Goal: Navigation & Orientation: Find specific page/section

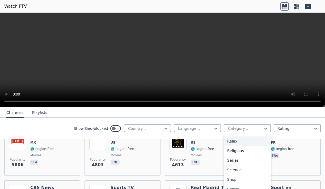
scroll to position [129, 0]
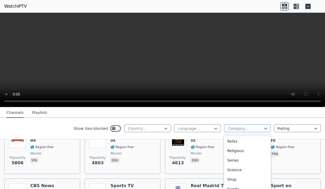
click at [242, 128] on div at bounding box center [245, 128] width 36 height 5
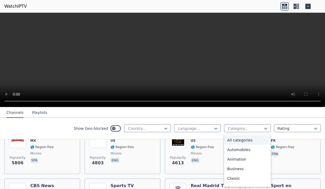
click at [243, 141] on div "All categories" at bounding box center [247, 141] width 47 height 10
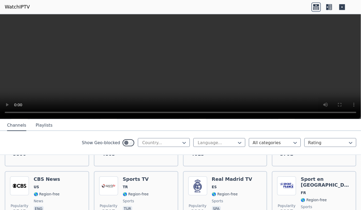
scroll to position [157, 0]
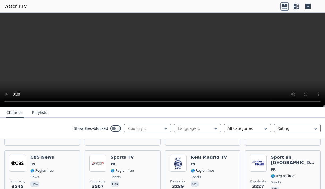
type input "*"
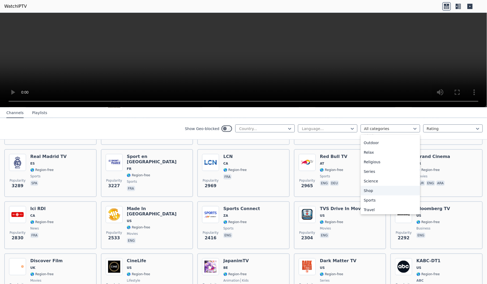
scroll to position [168, 0]
click at [39, 114] on button "Playlists" at bounding box center [39, 113] width 15 height 10
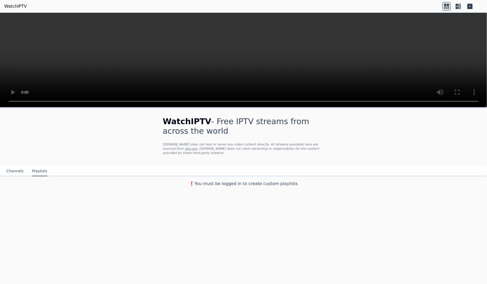
scroll to position [0, 0]
click at [15, 172] on button "Channels" at bounding box center [14, 171] width 17 height 10
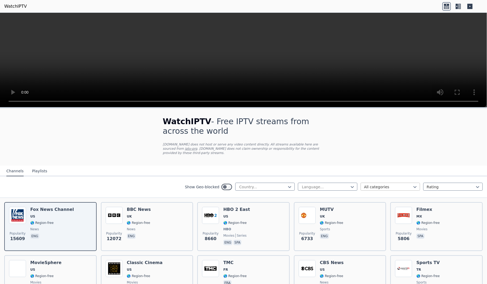
click at [325, 187] on div at bounding box center [388, 186] width 48 height 5
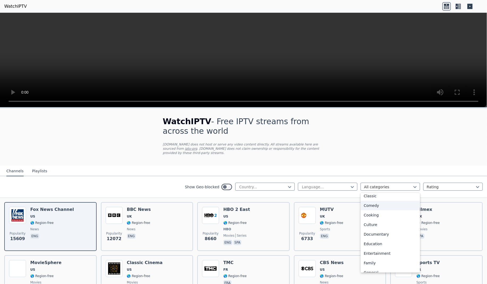
scroll to position [43, 0]
